Goal: Use online tool/utility

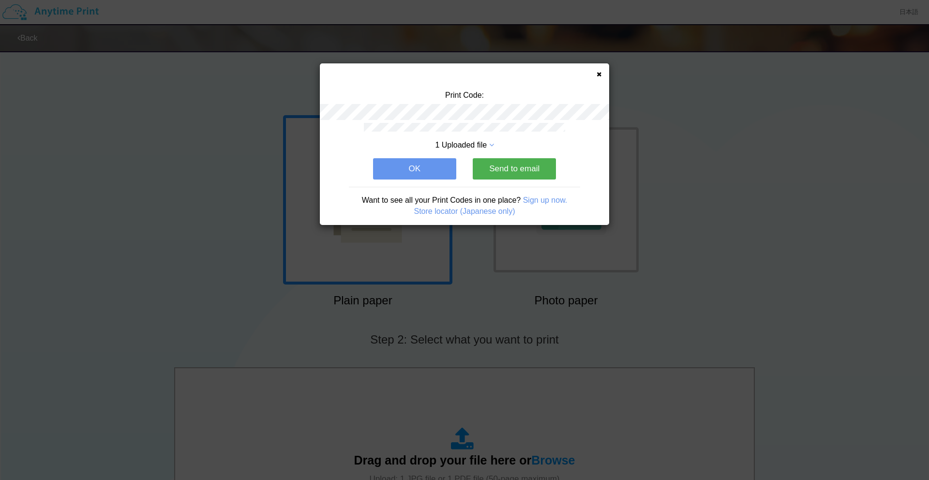
click at [439, 167] on button "OK" at bounding box center [414, 168] width 83 height 21
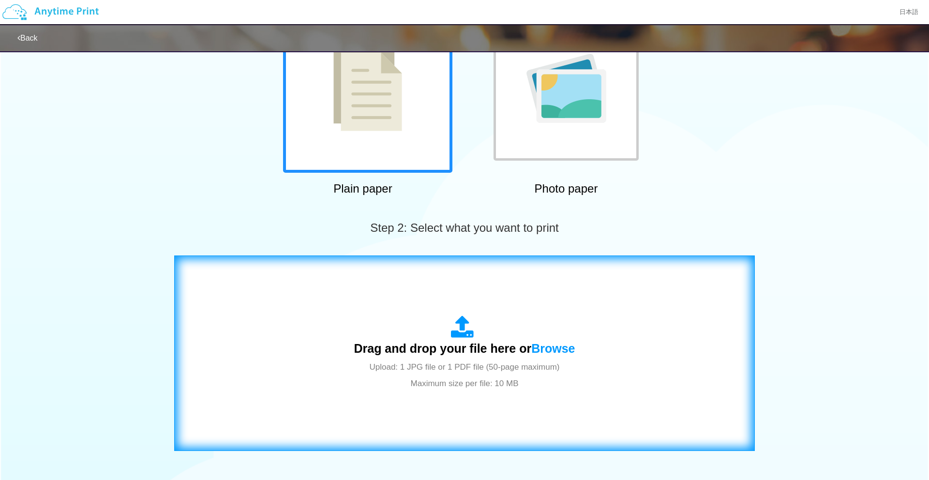
scroll to position [117, 0]
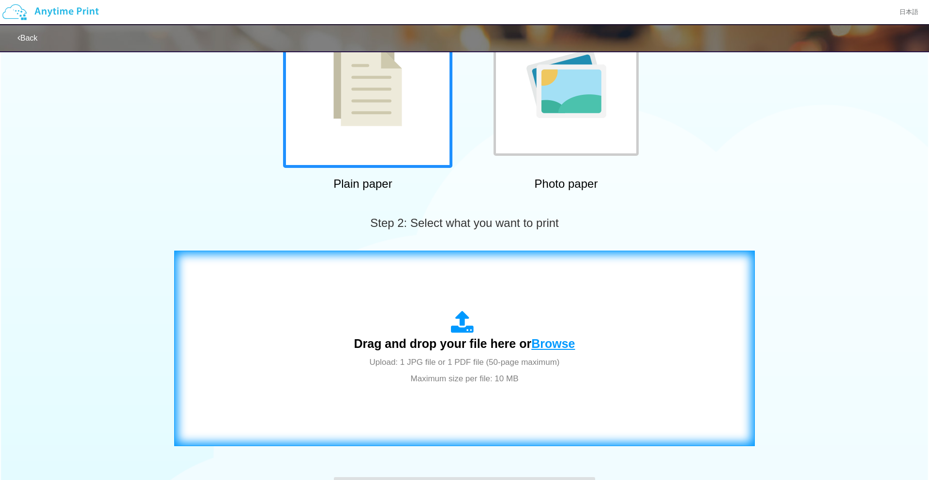
click at [550, 347] on span "Browse" at bounding box center [553, 344] width 44 height 14
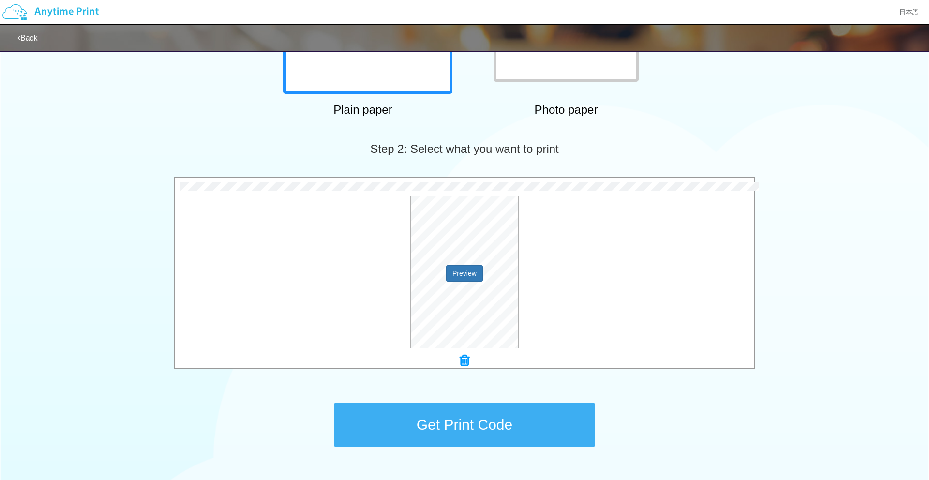
scroll to position [256, 0]
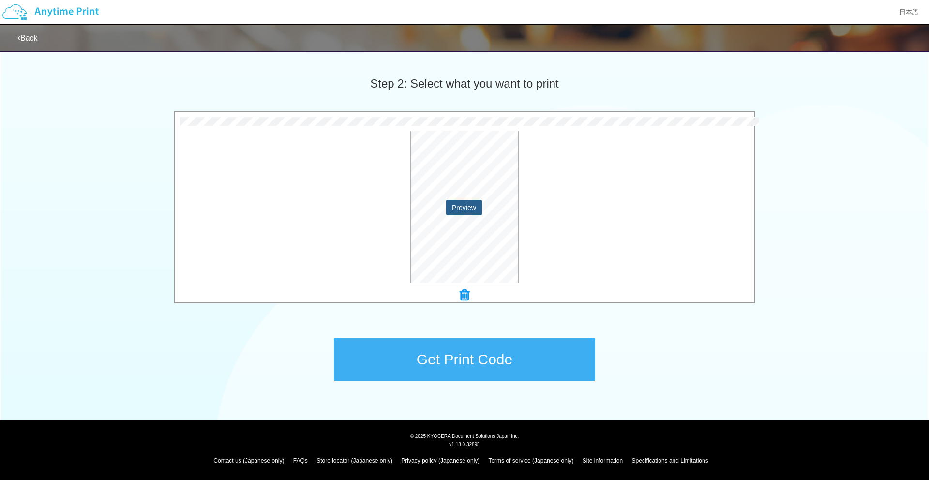
click at [467, 208] on button "Preview" at bounding box center [464, 207] width 36 height 15
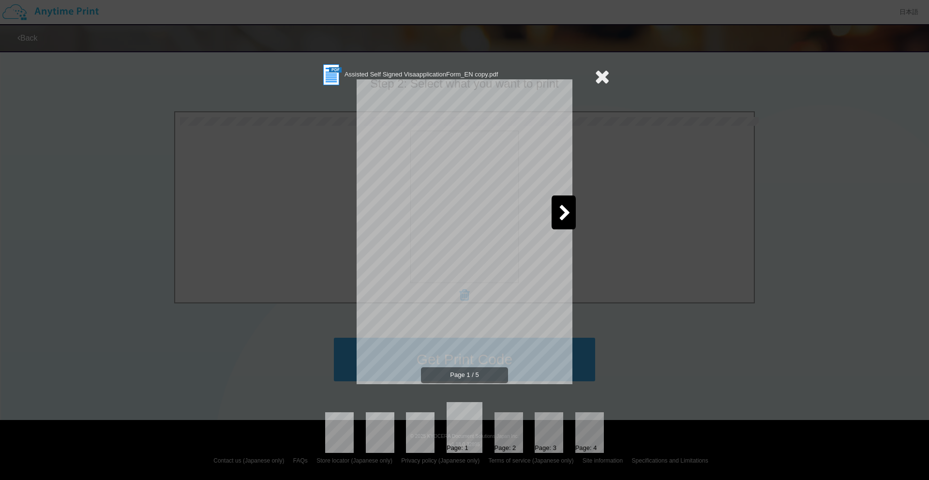
click at [603, 75] on icon at bounding box center [601, 76] width 15 height 19
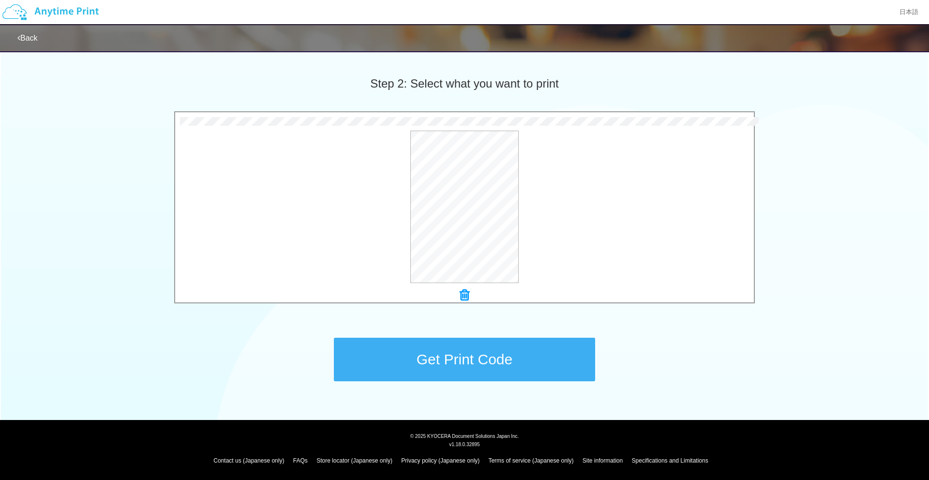
click at [454, 364] on button "Get Print Code" at bounding box center [464, 360] width 261 height 44
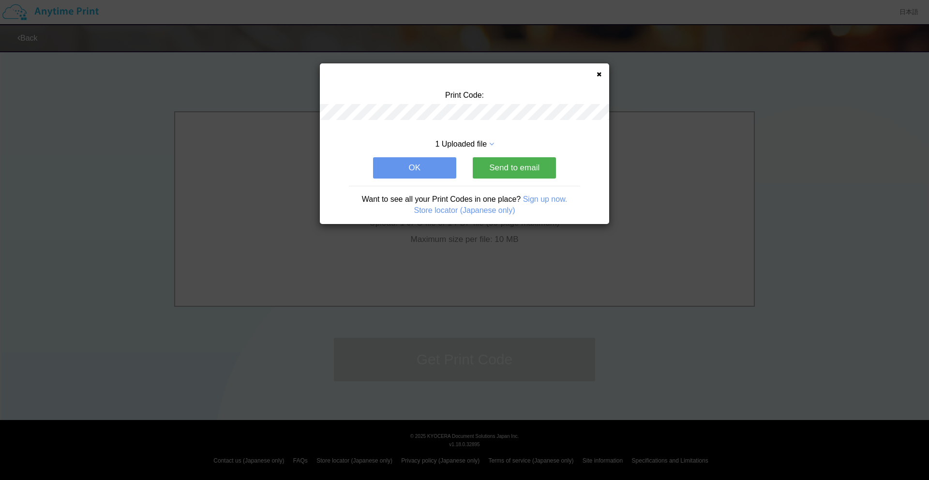
scroll to position [0, 0]
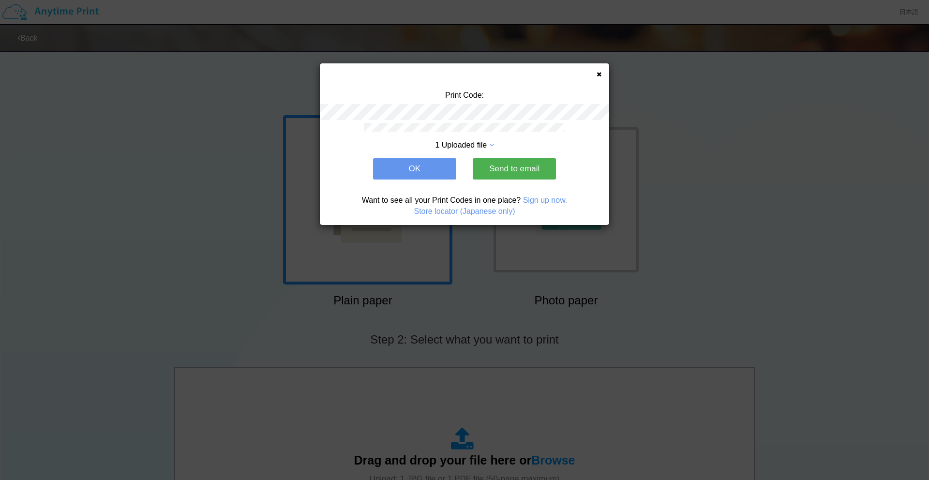
click at [432, 170] on button "OK" at bounding box center [414, 168] width 83 height 21
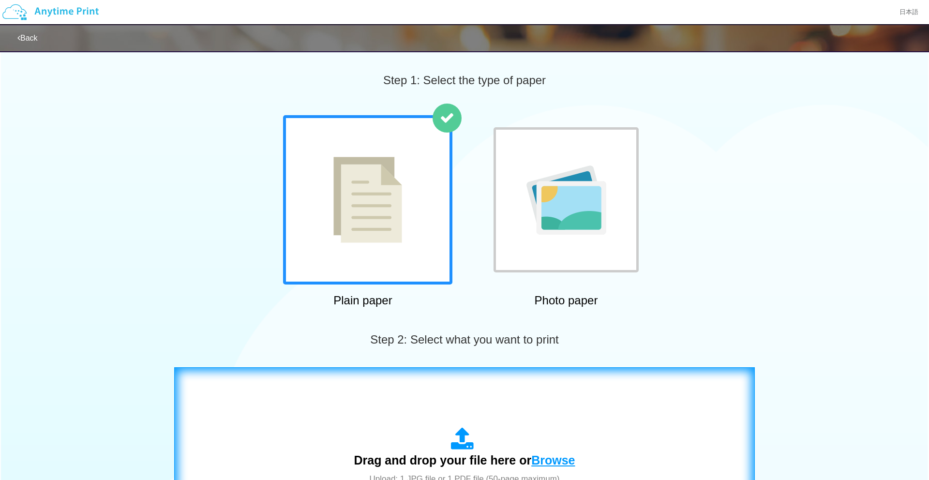
click at [545, 459] on span "Browse" at bounding box center [553, 460] width 44 height 14
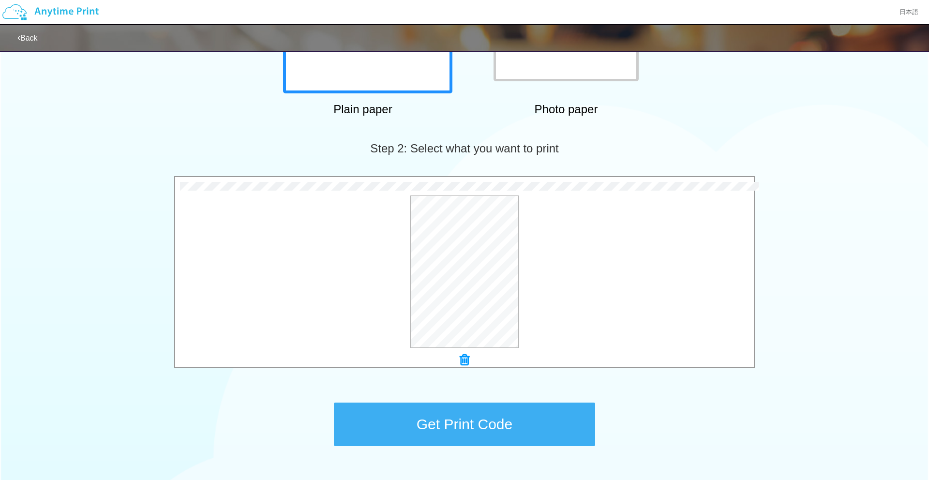
scroll to position [256, 0]
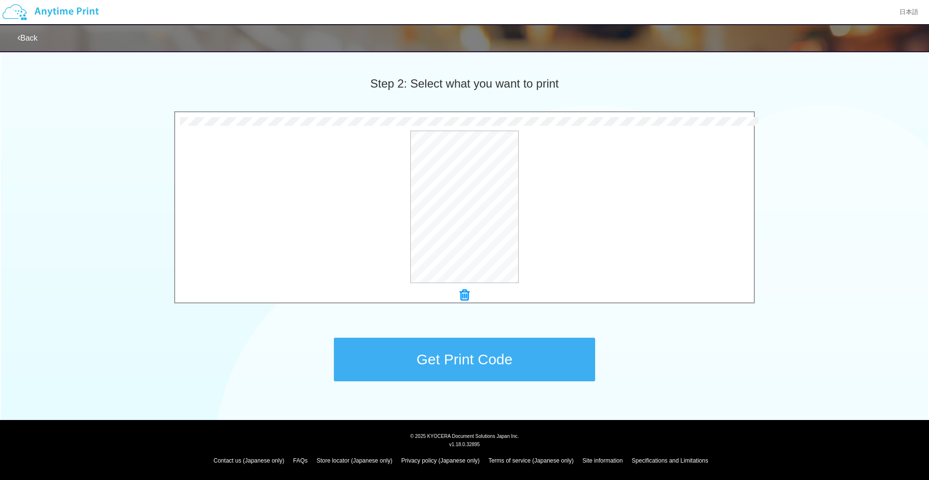
click at [510, 357] on button "Get Print Code" at bounding box center [464, 360] width 261 height 44
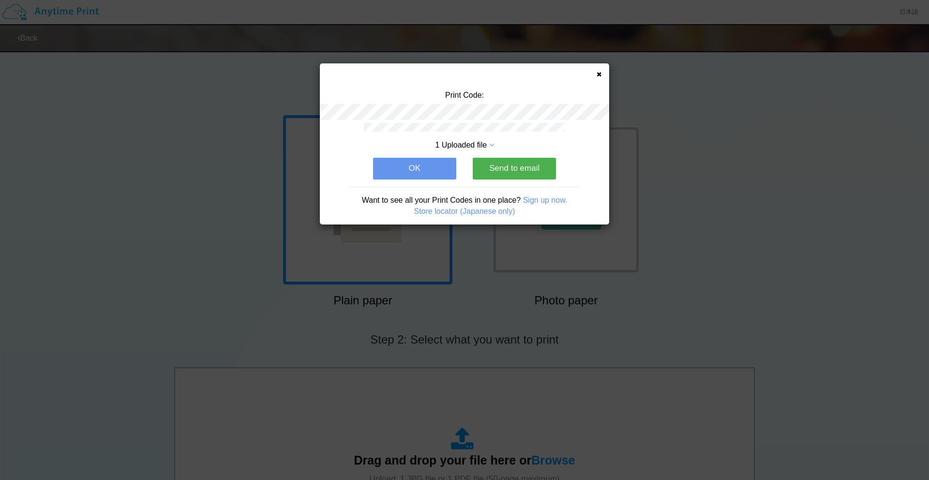
click at [435, 170] on button "OK" at bounding box center [414, 168] width 83 height 21
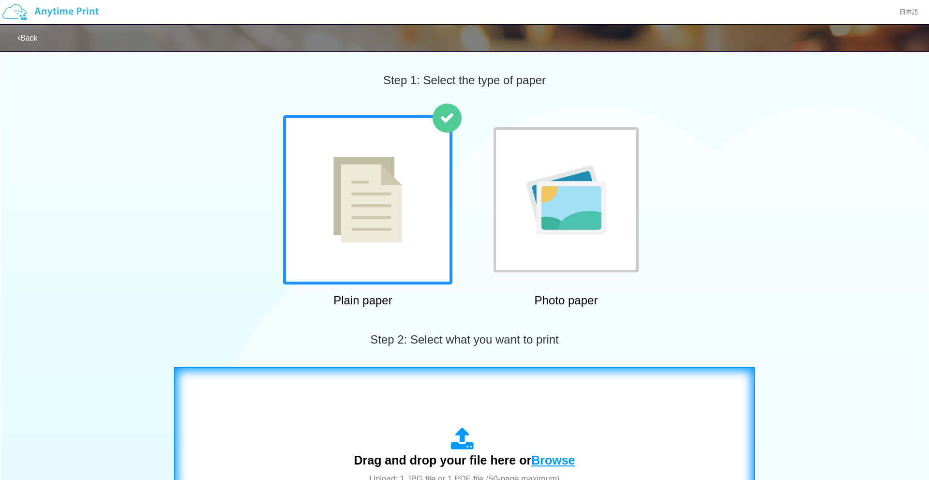
click at [550, 461] on span "Browse" at bounding box center [553, 460] width 44 height 14
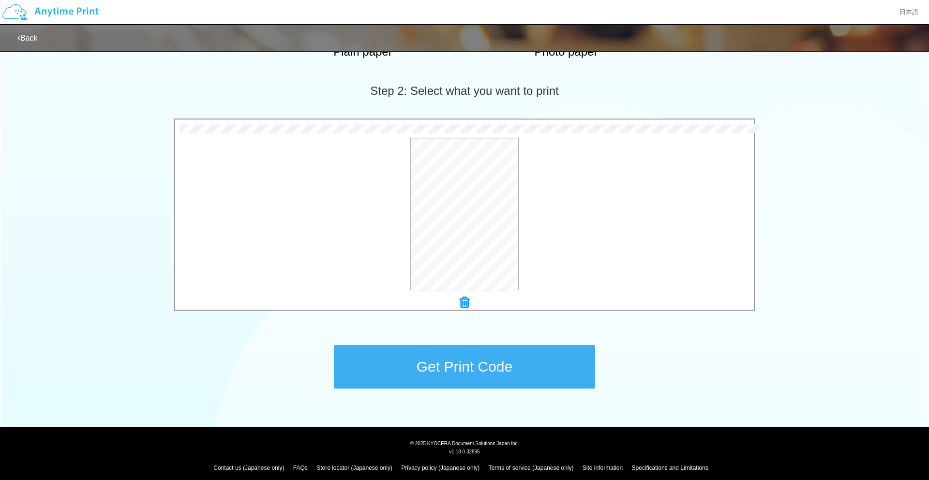
scroll to position [256, 0]
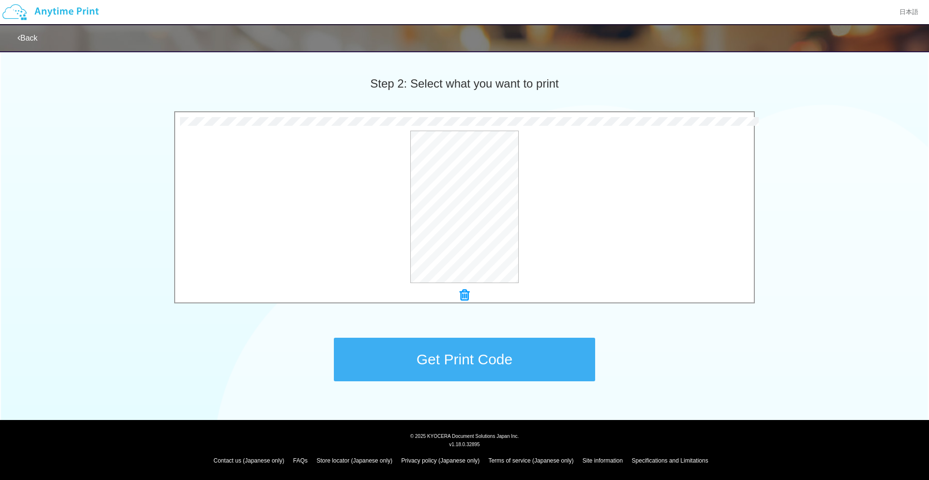
click at [492, 367] on button "Get Print Code" at bounding box center [464, 360] width 261 height 44
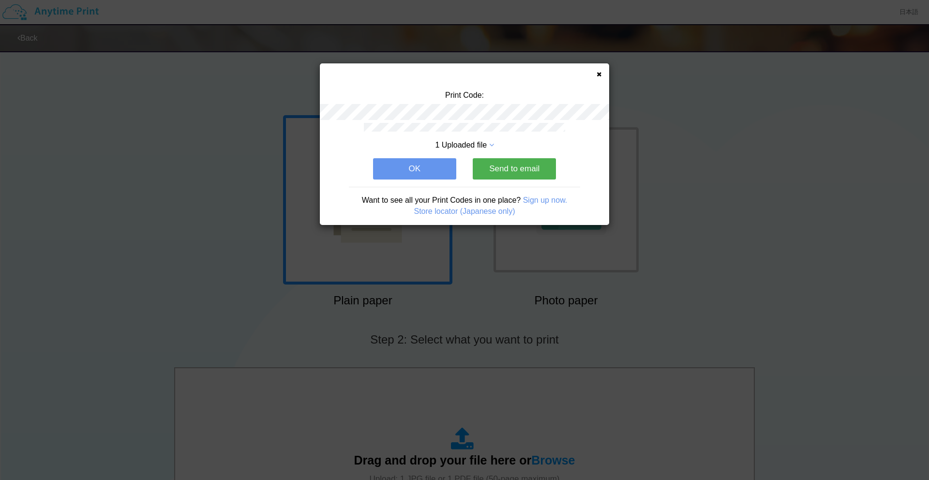
click at [420, 161] on button "OK" at bounding box center [414, 168] width 83 height 21
